Goal: Information Seeking & Learning: Learn about a topic

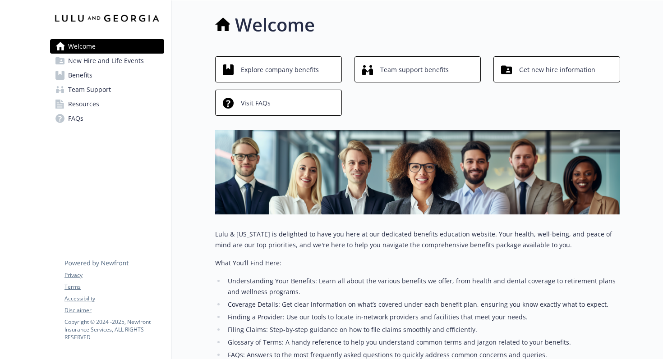
click at [100, 73] on link "Benefits" at bounding box center [107, 75] width 114 height 14
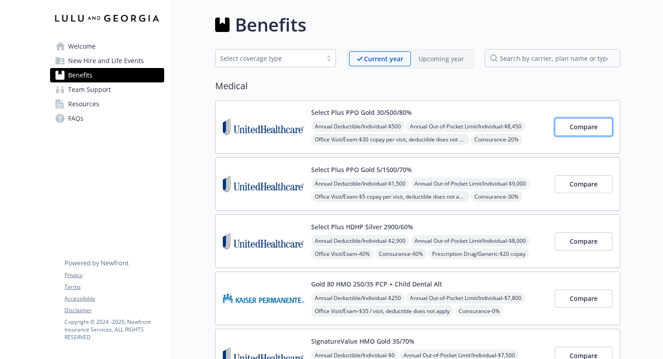
click at [595, 132] on button "Compare" at bounding box center [584, 127] width 58 height 18
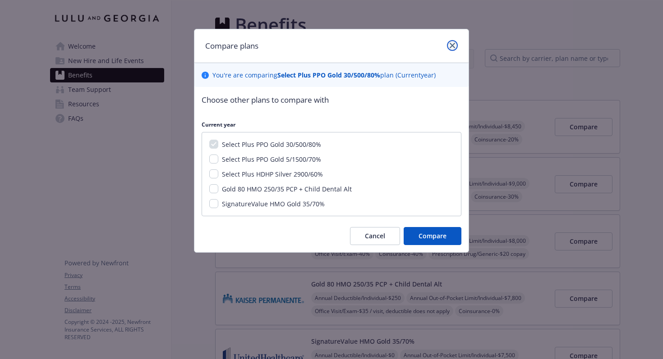
click at [452, 47] on icon "close" at bounding box center [452, 45] width 5 height 5
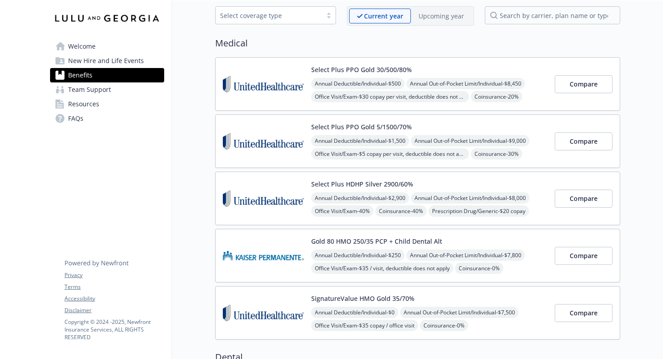
scroll to position [42, 0]
click at [587, 143] on span "Compare" at bounding box center [583, 142] width 28 height 9
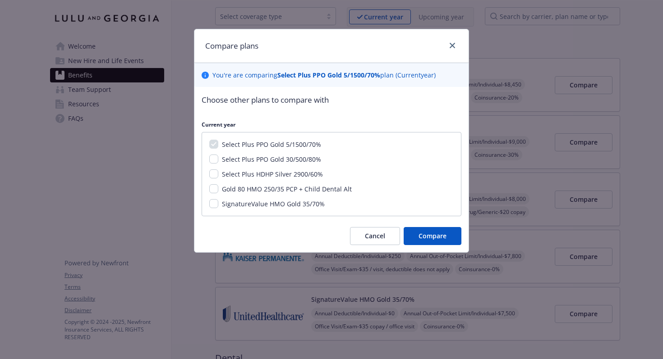
click at [217, 164] on div "Select Plus PPO Gold 30/500/80%" at bounding box center [331, 159] width 244 height 9
click at [215, 160] on input "Select Plus PPO Gold 30/500/80%" at bounding box center [213, 159] width 9 height 9
checkbox input "true"
click at [211, 174] on input "Select Plus HDHP Silver 2900/60%" at bounding box center [213, 174] width 9 height 9
checkbox input "true"
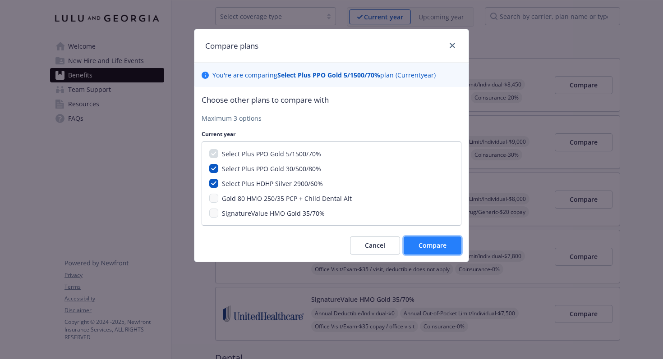
click at [440, 244] on span "Compare" at bounding box center [432, 245] width 28 height 9
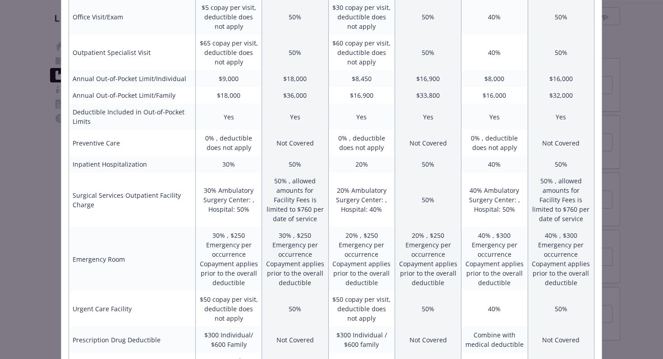
scroll to position [0, 0]
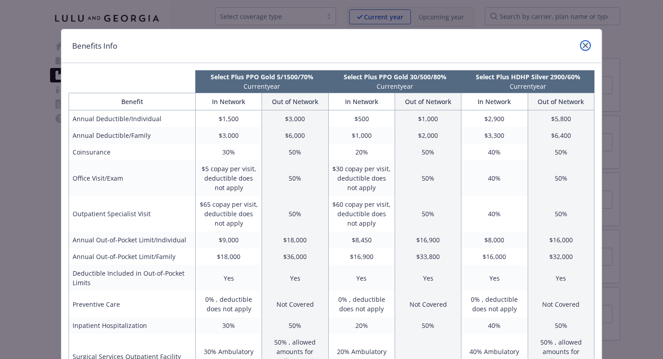
click at [587, 44] on icon "close" at bounding box center [585, 45] width 5 height 5
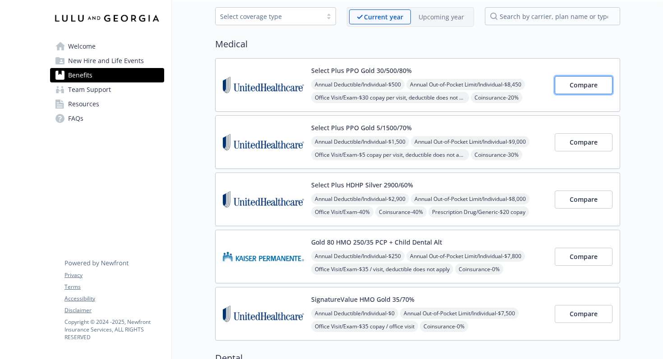
click at [596, 80] on button "Compare" at bounding box center [584, 85] width 58 height 18
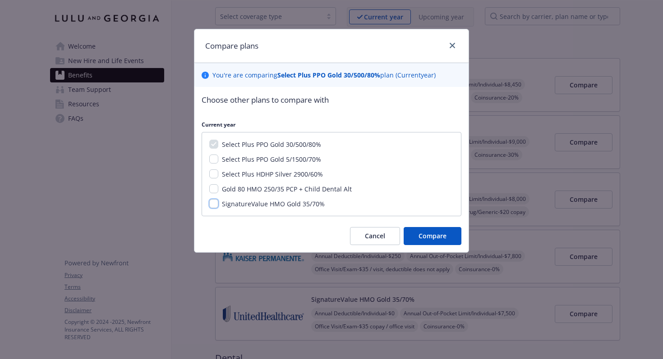
click at [217, 204] on input "SignatureValue HMO Gold 35/70%" at bounding box center [213, 203] width 9 height 9
checkbox input "true"
click at [219, 176] on div "Select Plus HDHP Silver 2900/60%" at bounding box center [271, 174] width 106 height 9
click at [454, 242] on button "Compare" at bounding box center [433, 236] width 58 height 18
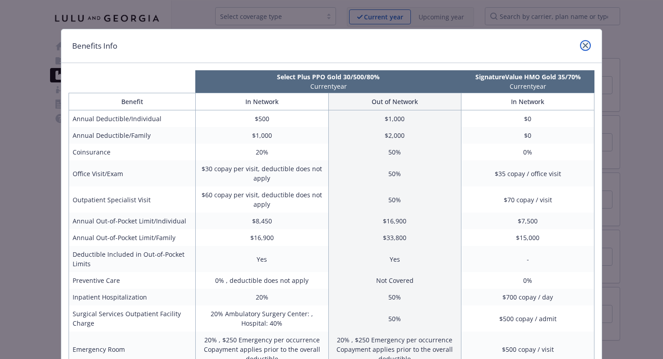
click at [585, 46] on icon "close" at bounding box center [585, 45] width 5 height 5
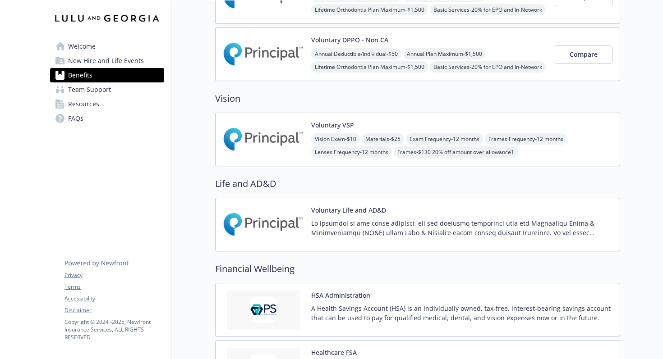
scroll to position [829, 0]
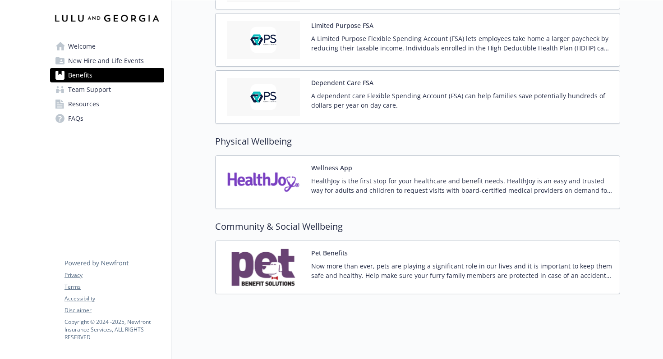
click at [366, 285] on div "Now more than ever, pets are playing a significant role in our lives and it is …" at bounding box center [461, 273] width 301 height 25
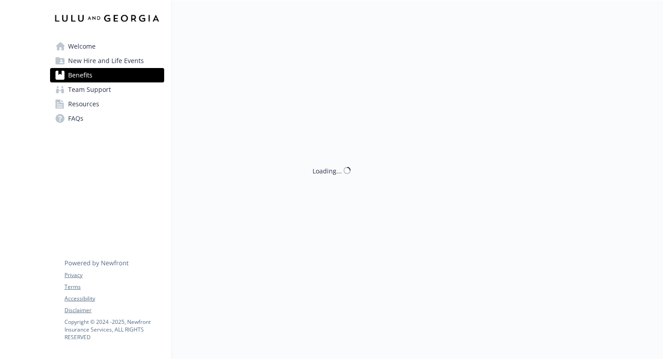
scroll to position [829, 0]
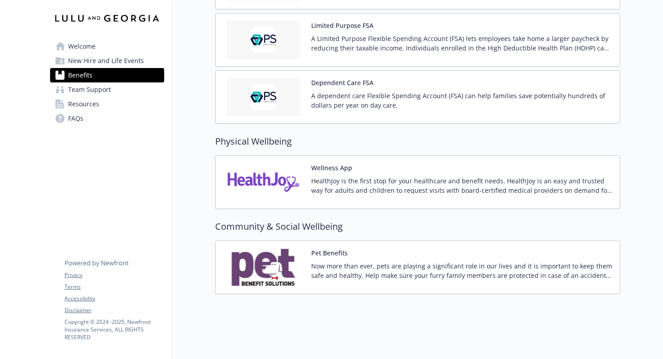
click at [77, 123] on span "FAQs" at bounding box center [75, 118] width 15 height 14
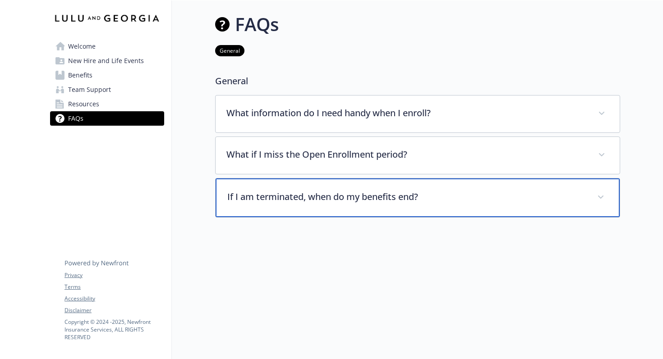
click at [345, 210] on div "If I am terminated, when do my benefits end?" at bounding box center [418, 198] width 404 height 39
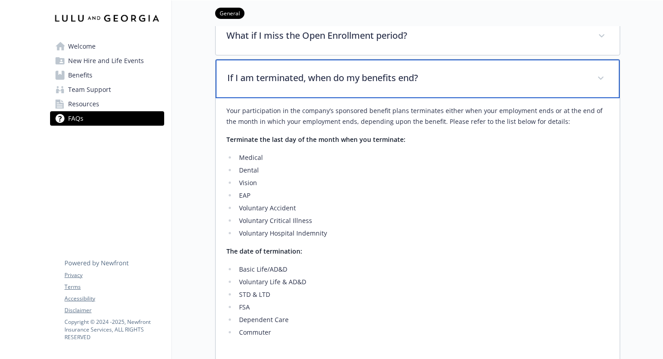
scroll to position [124, 0]
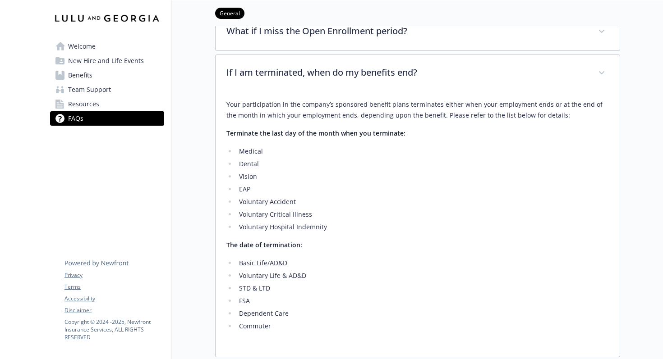
click at [100, 53] on link "Welcome" at bounding box center [107, 46] width 114 height 14
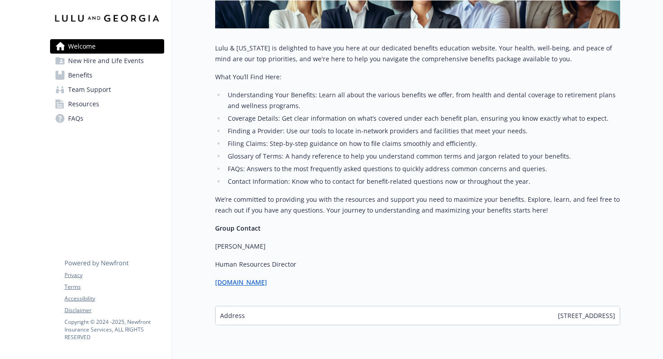
scroll to position [187, 0]
click at [77, 61] on span "New Hire and Life Events" at bounding box center [106, 61] width 76 height 14
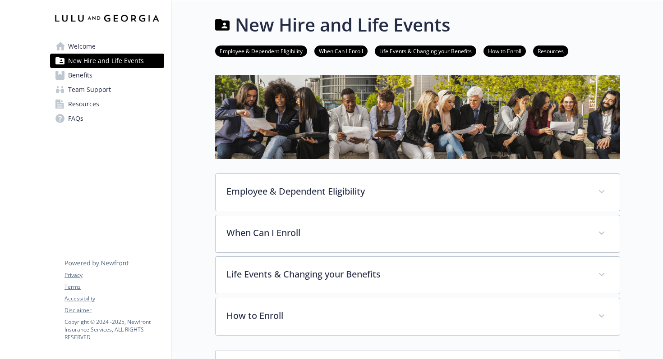
click at [81, 78] on span "Benefits" at bounding box center [80, 75] width 24 height 14
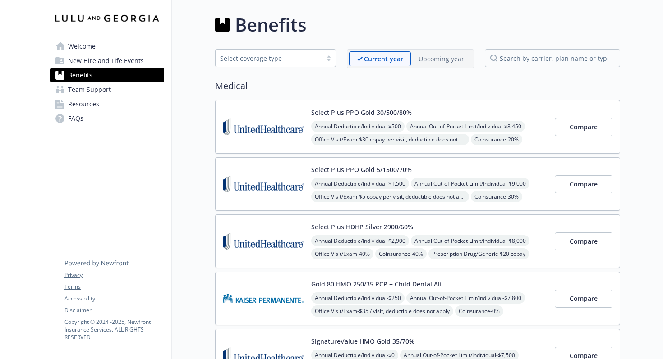
click at [81, 89] on span "Team Support" at bounding box center [89, 90] width 43 height 14
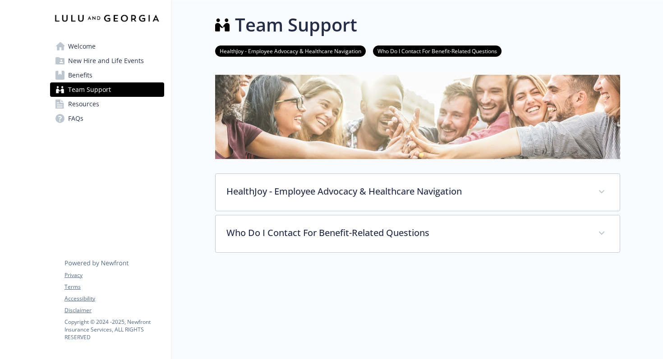
click at [100, 100] on link "Resources" at bounding box center [107, 104] width 114 height 14
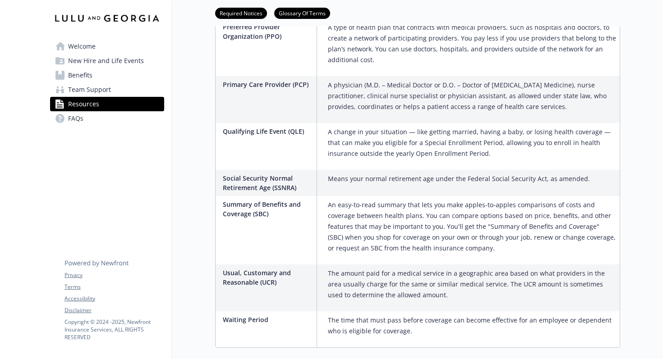
scroll to position [1464, 0]
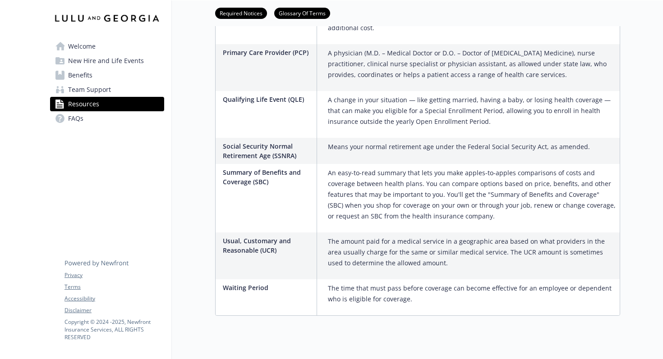
click at [118, 118] on link "FAQs" at bounding box center [107, 118] width 114 height 14
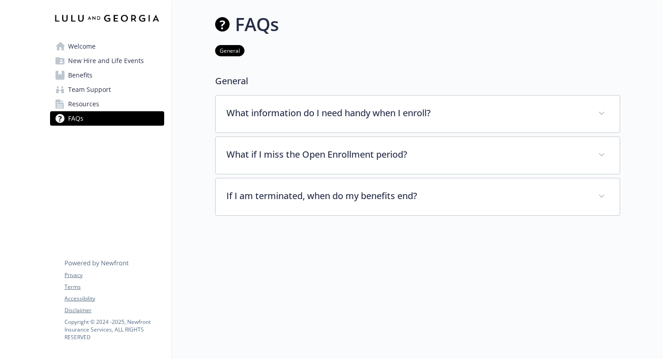
scroll to position [0, 0]
